Goal: Transaction & Acquisition: Purchase product/service

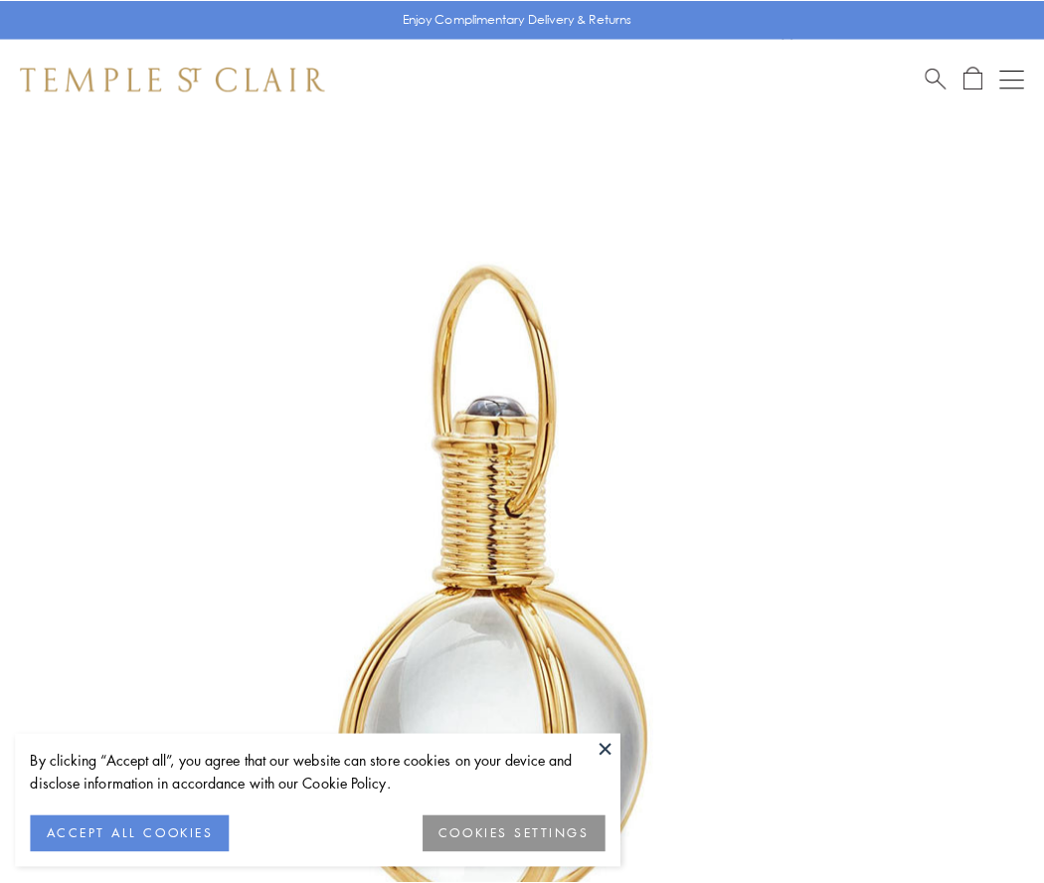
scroll to position [519, 0]
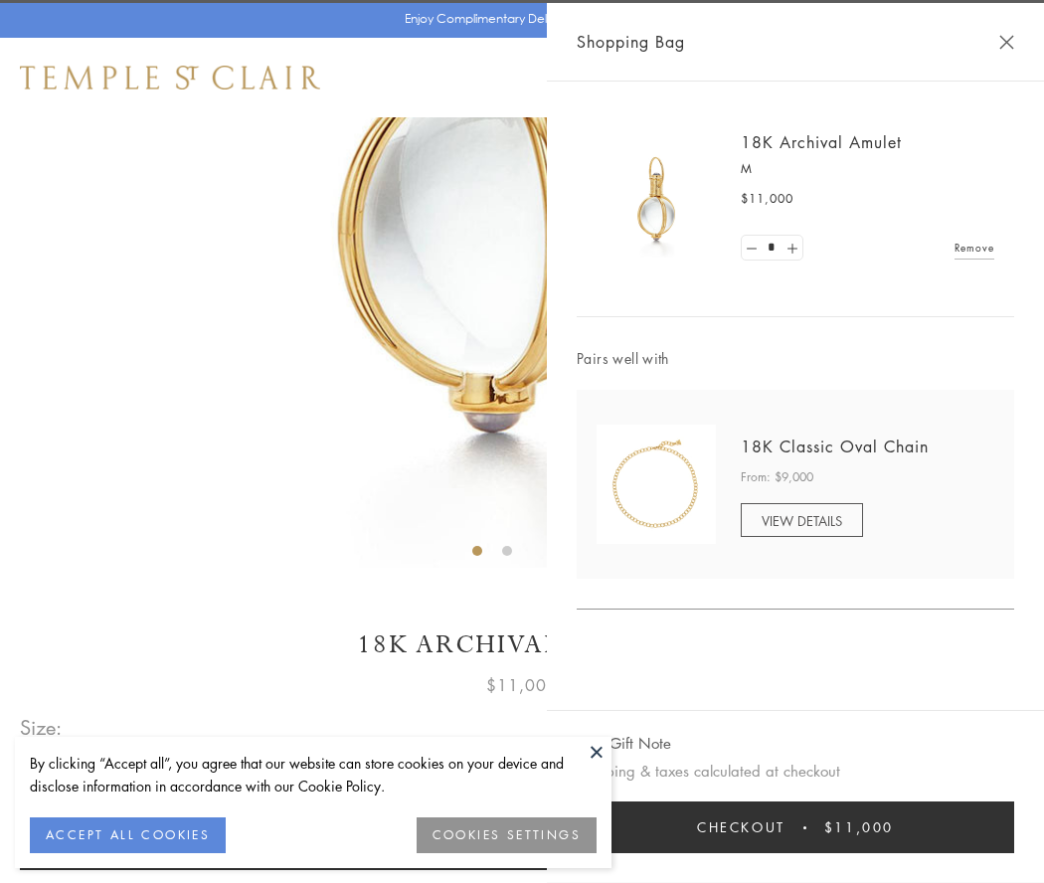
click at [795, 827] on button "Checkout $11,000" at bounding box center [795, 827] width 437 height 52
